Goal: Task Accomplishment & Management: Use online tool/utility

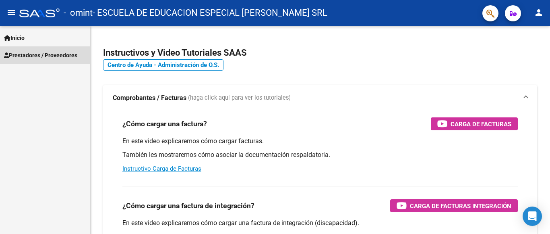
click at [63, 56] on span "Prestadores / Proveedores" at bounding box center [40, 55] width 73 height 9
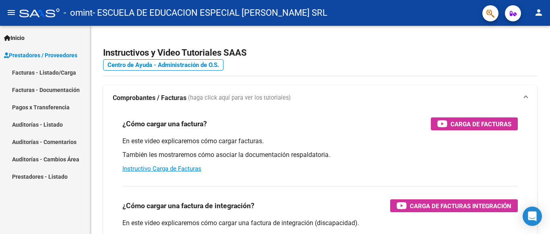
click at [64, 72] on link "Facturas - Listado/Carga" at bounding box center [45, 72] width 90 height 17
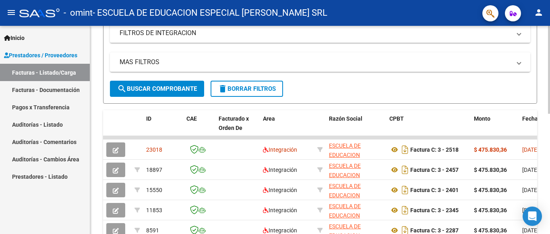
scroll to position [242, 0]
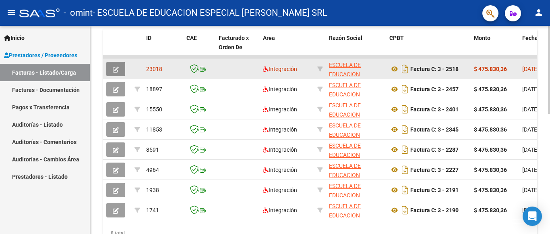
click at [116, 68] on icon "button" at bounding box center [116, 69] width 6 height 6
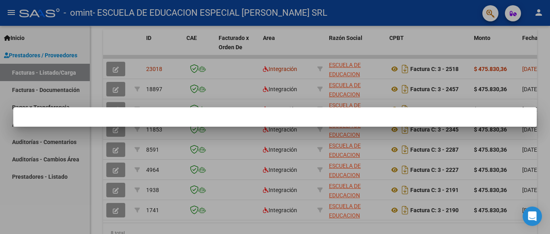
click at [228, 69] on div at bounding box center [275, 117] width 550 height 234
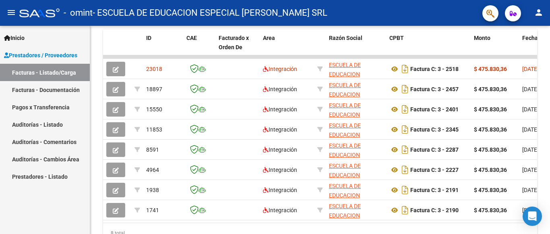
click at [228, 69] on datatable-body-cell at bounding box center [237, 69] width 44 height 20
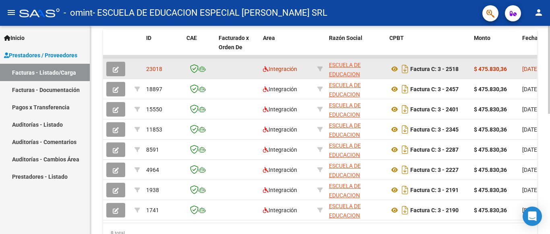
click at [116, 67] on icon "button" at bounding box center [116, 69] width 6 height 6
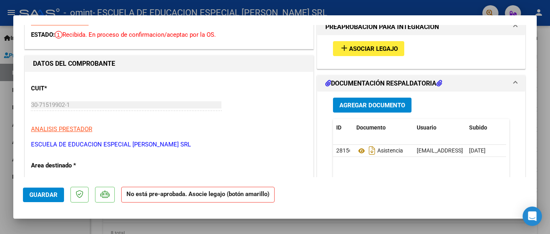
scroll to position [0, 0]
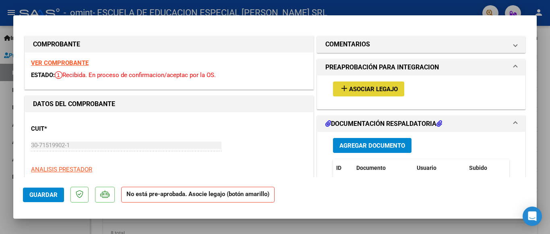
click at [364, 87] on span "Asociar Legajo" at bounding box center [373, 88] width 49 height 7
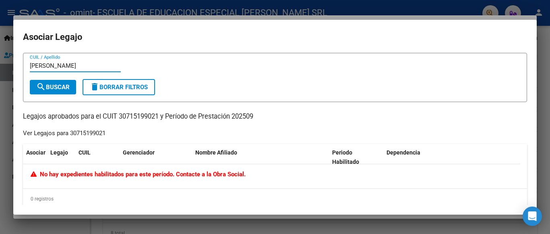
type input "[PERSON_NAME]"
click at [54, 82] on button "search Buscar" at bounding box center [53, 87] width 46 height 14
drag, startPoint x: 58, startPoint y: 66, endPoint x: 0, endPoint y: 69, distance: 57.6
click at [0, 69] on div "COMPROBANTE VER COMPROBANTE ESTADO: Recibida. En proceso de confirmacion/acepta…" at bounding box center [275, 117] width 550 height 234
